Goal: Information Seeking & Learning: Check status

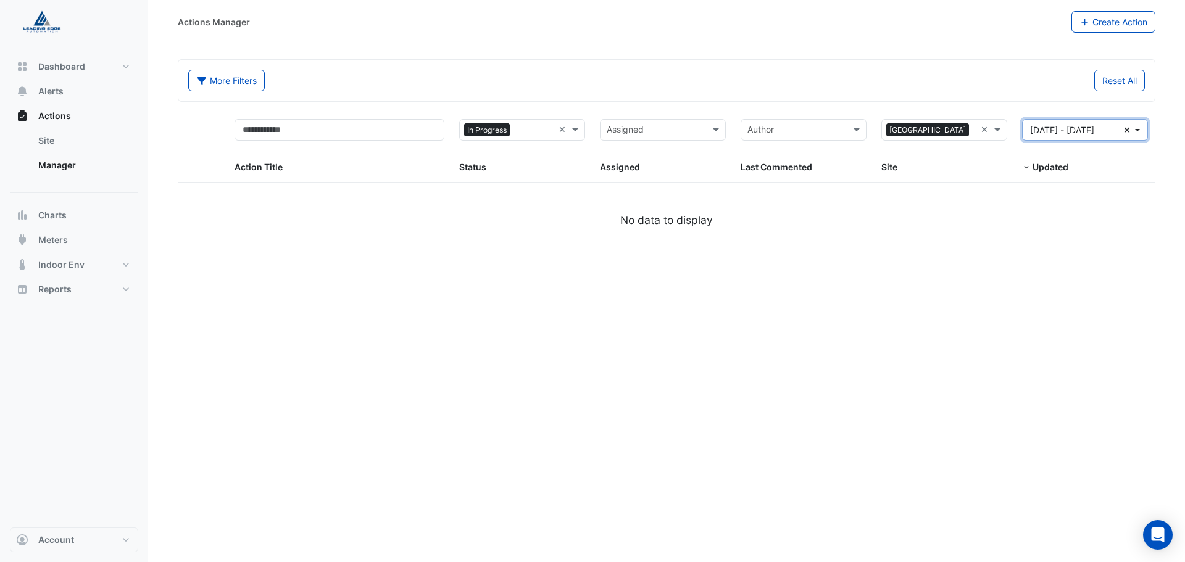
click at [1126, 128] on icon "button" at bounding box center [1128, 130] width 6 height 6
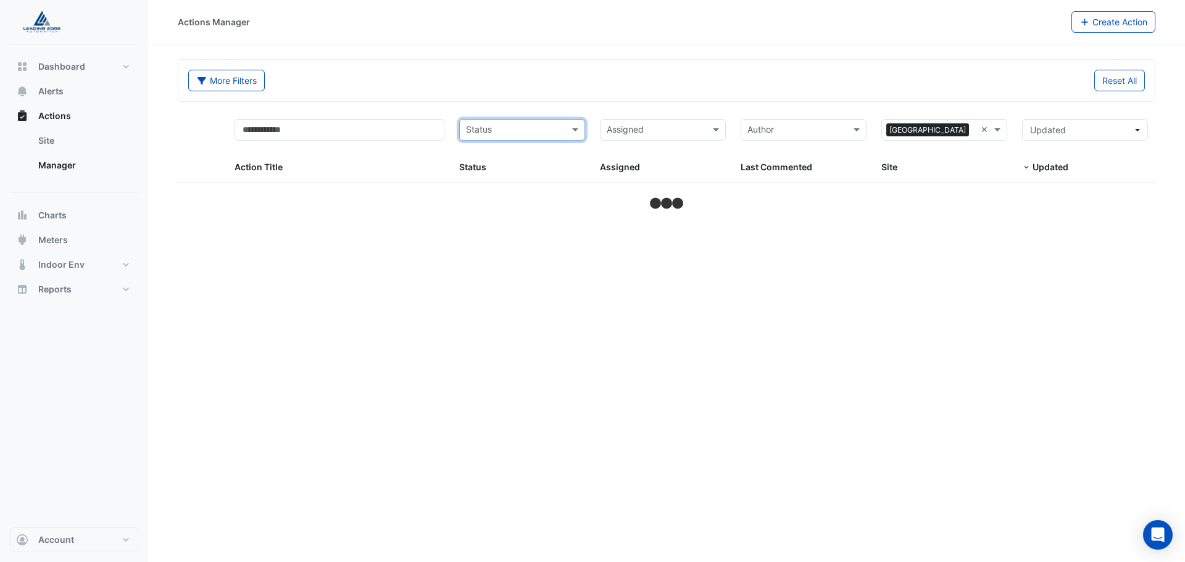
select select "***"
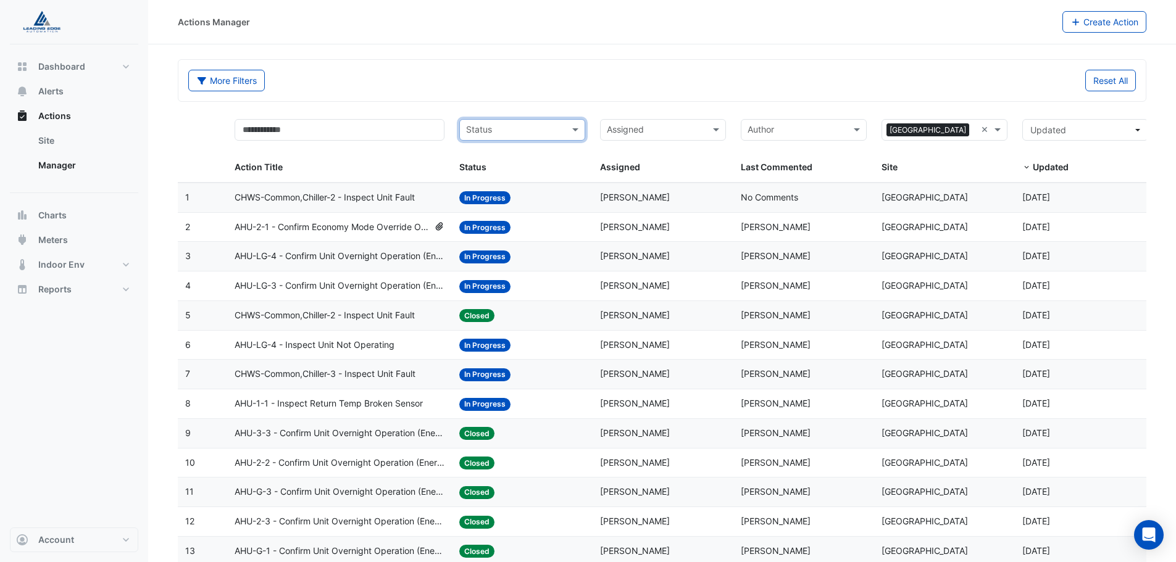
click at [574, 231] on div "Status: In Progress" at bounding box center [522, 227] width 126 height 14
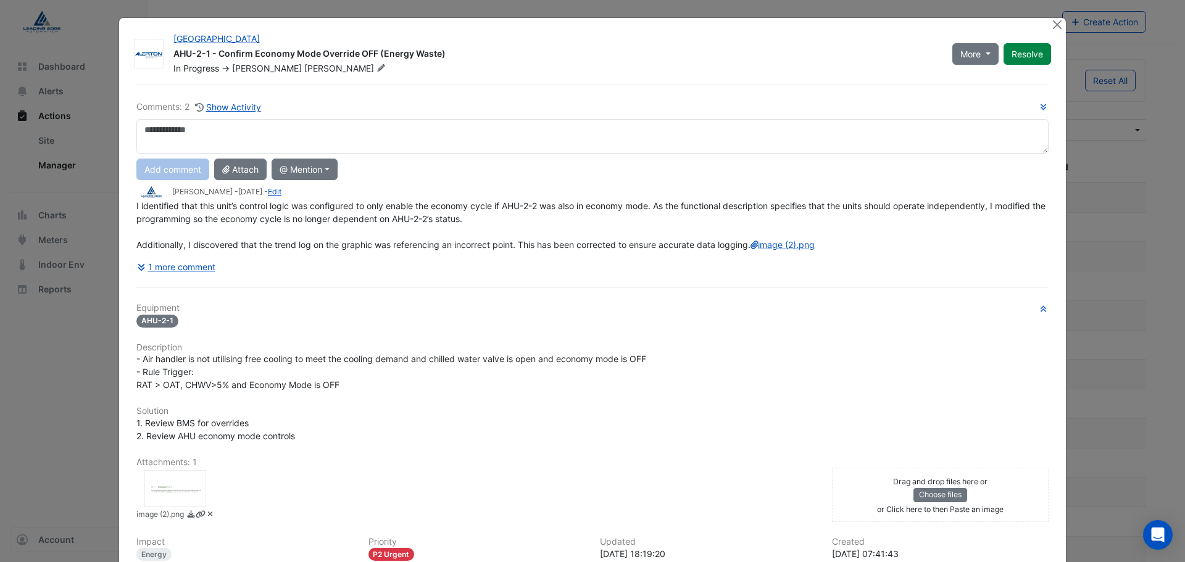
click at [1123, 151] on ngb-modal-window "[GEOGRAPHIC_DATA] AHU-2-1 - Confirm Economy Mode Override OFF (Energy Waste) In…" at bounding box center [592, 281] width 1185 height 562
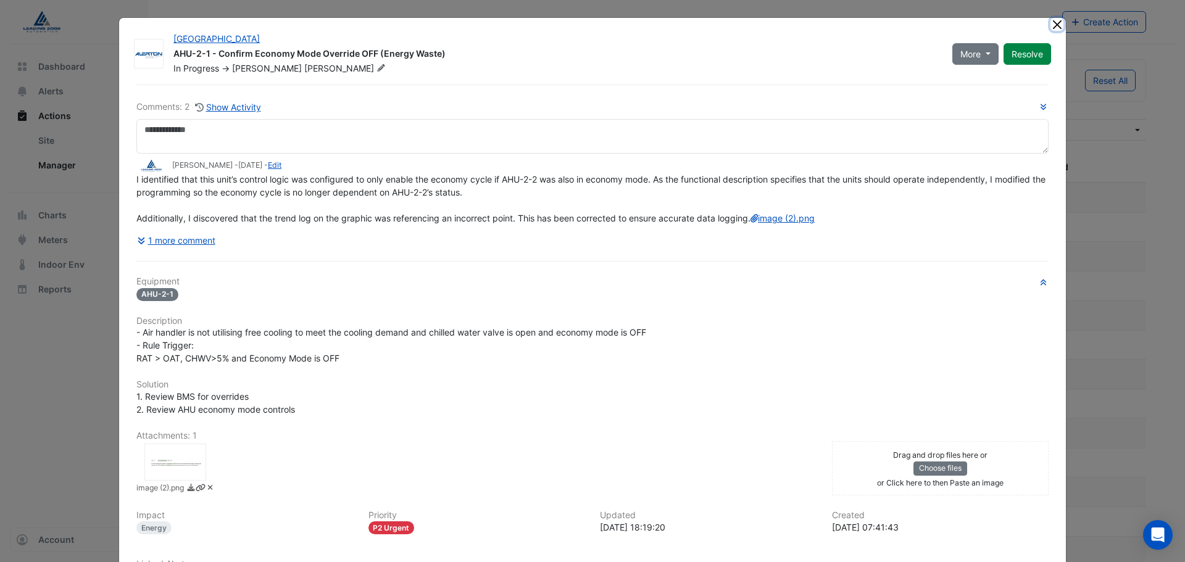
click at [1051, 28] on button "Close" at bounding box center [1057, 24] width 13 height 13
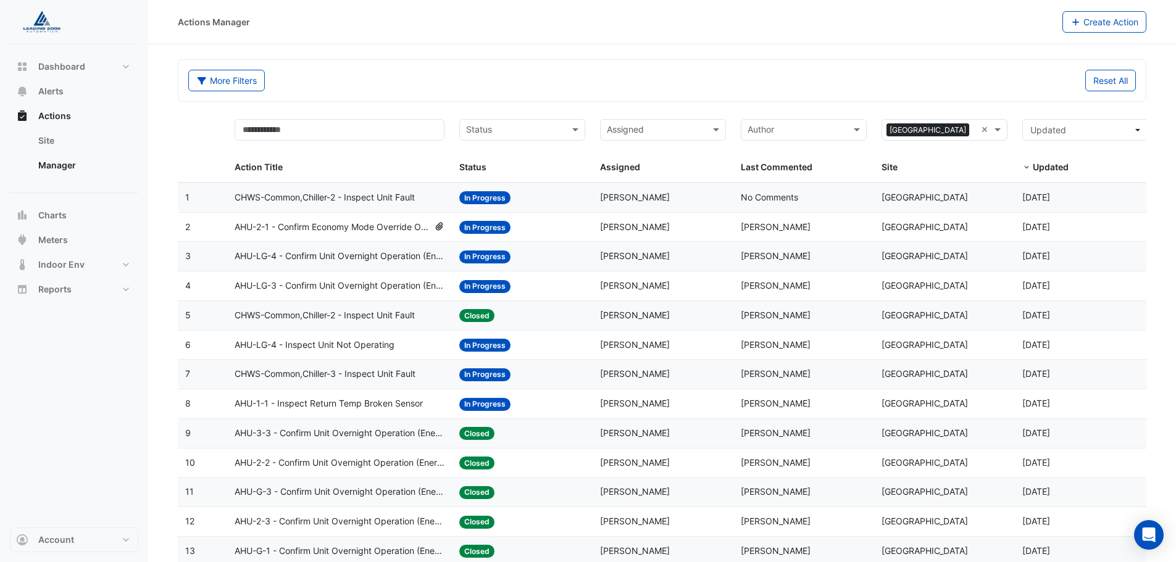
click at [540, 186] on datatable-body-cell "Status: In Progress" at bounding box center [522, 197] width 141 height 29
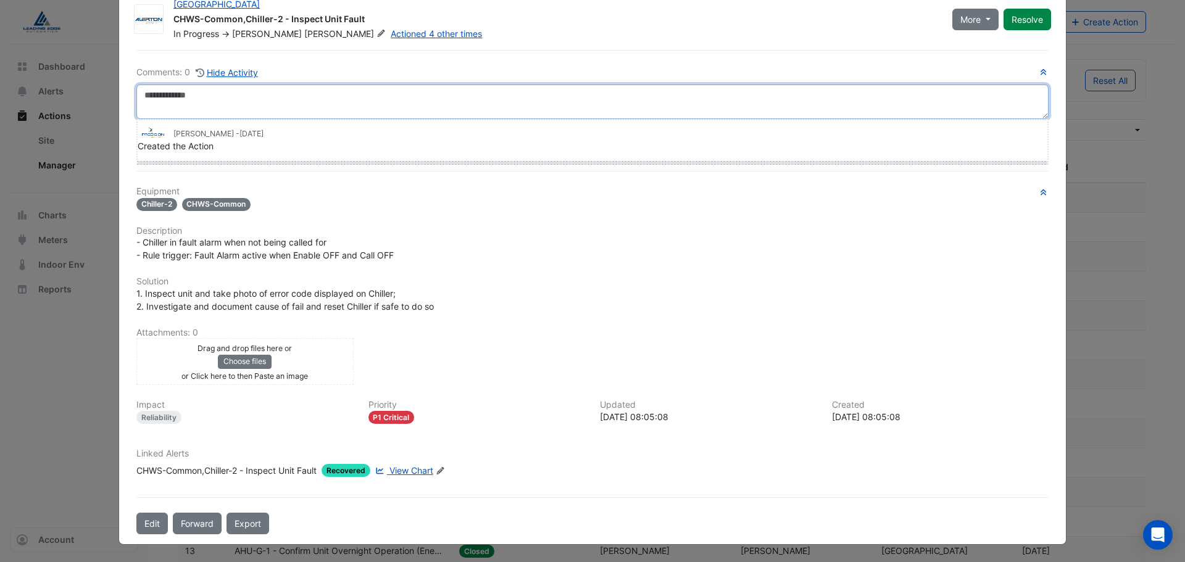
scroll to position [35, 0]
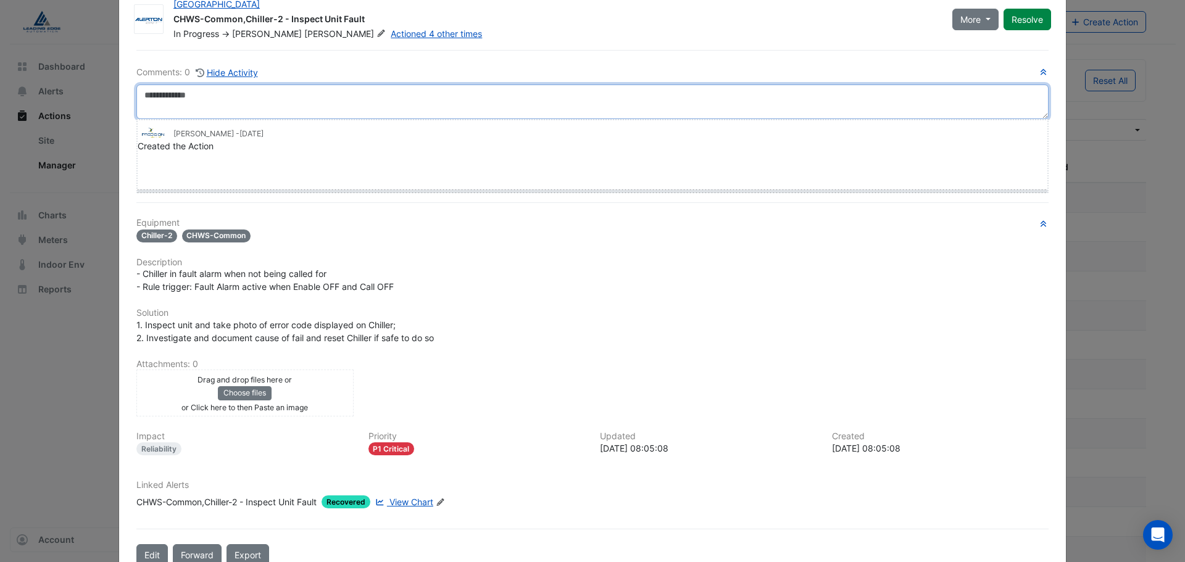
drag, startPoint x: 141, startPoint y: 161, endPoint x: 143, endPoint y: 215, distance: 55.0
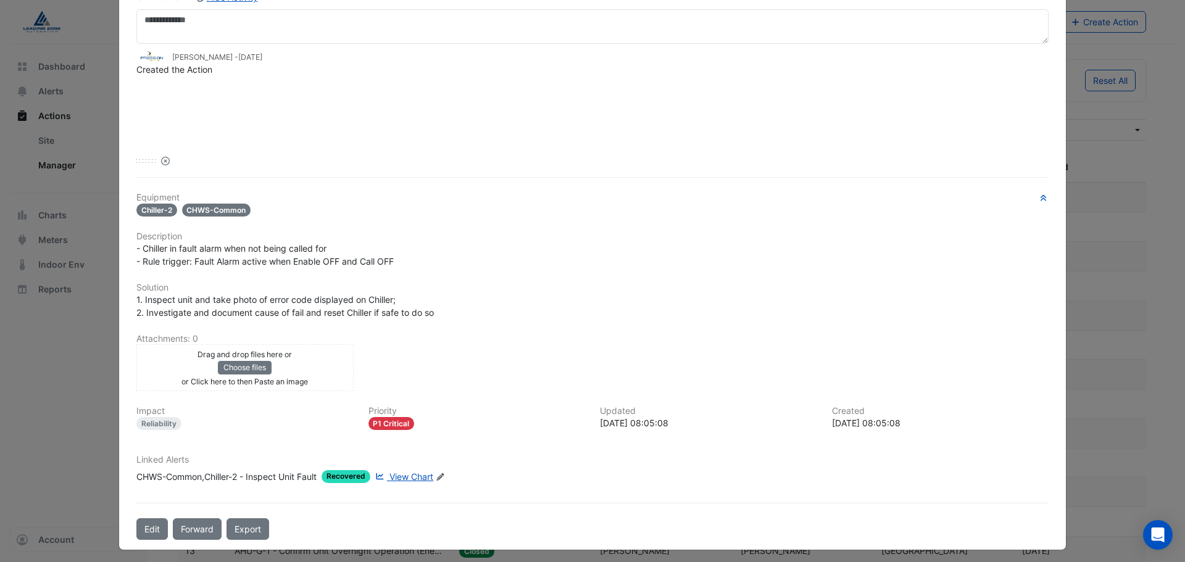
scroll to position [115, 0]
